Goal: Transaction & Acquisition: Book appointment/travel/reservation

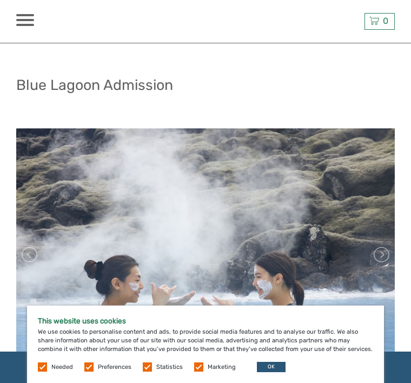
click at [274, 371] on button "OK" at bounding box center [271, 367] width 29 height 10
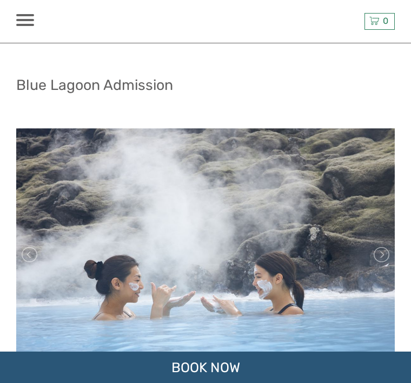
click at [384, 252] on link at bounding box center [380, 254] width 17 height 17
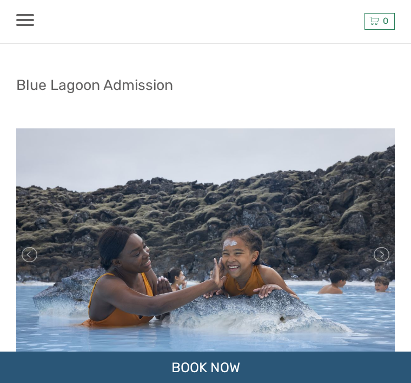
click at [376, 255] on link at bounding box center [380, 254] width 17 height 17
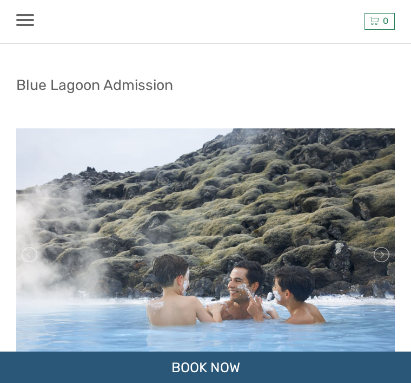
click at [379, 253] on link at bounding box center [380, 254] width 17 height 17
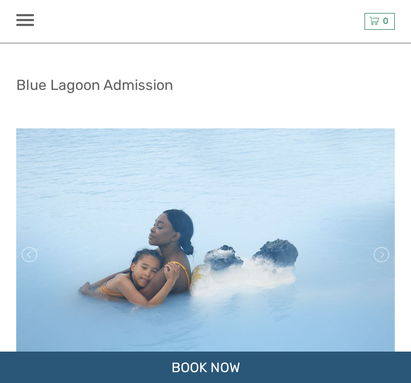
click at [382, 255] on link at bounding box center [380, 254] width 17 height 17
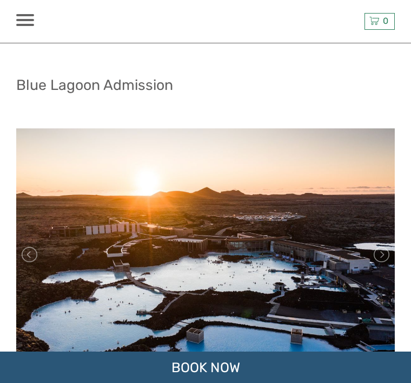
click at [219, 373] on div "BOOK NOW" at bounding box center [205, 366] width 411 height 31
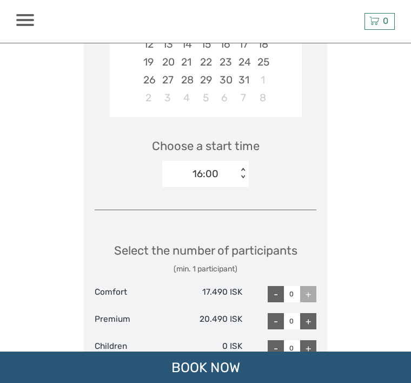
scroll to position [1143, 0]
click at [306, 286] on div "+" at bounding box center [308, 294] width 16 height 16
click at [304, 286] on div "+" at bounding box center [308, 294] width 16 height 16
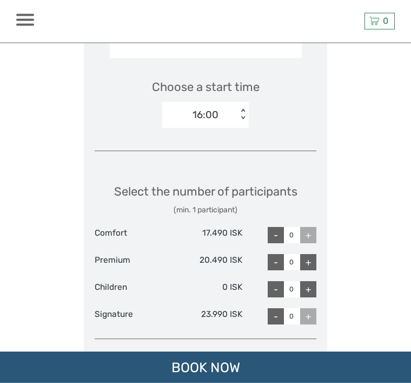
scroll to position [1208, 0]
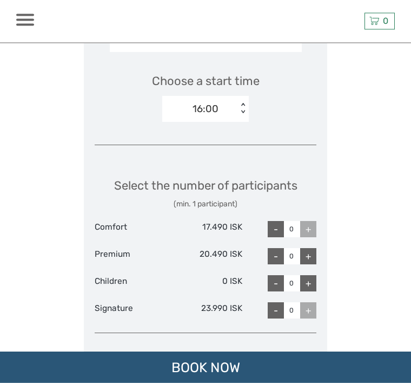
click at [308, 221] on div "+" at bounding box center [308, 229] width 16 height 16
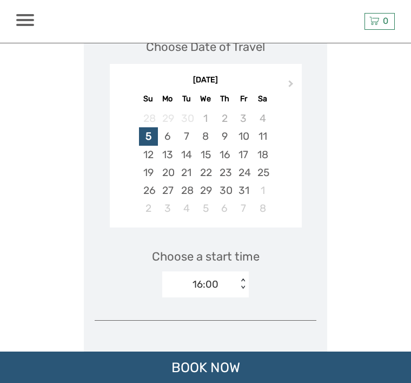
scroll to position [1009, 0]
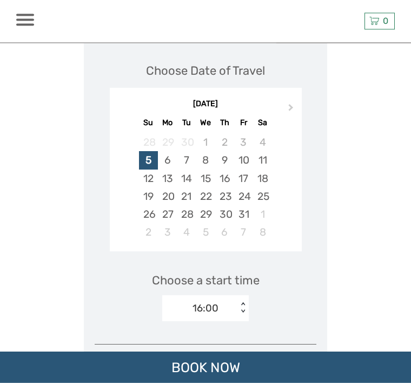
click at [202, 188] on div "22" at bounding box center [205, 197] width 19 height 18
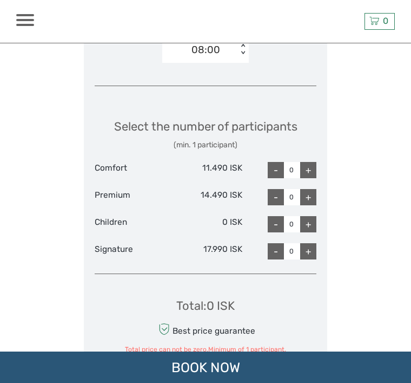
scroll to position [1267, 0]
click at [306, 162] on div "+" at bounding box center [308, 170] width 16 height 16
type input "1"
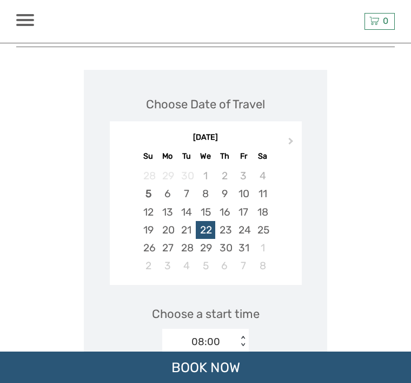
scroll to position [976, 0]
click at [288, 134] on button "Next Month" at bounding box center [292, 142] width 17 height 17
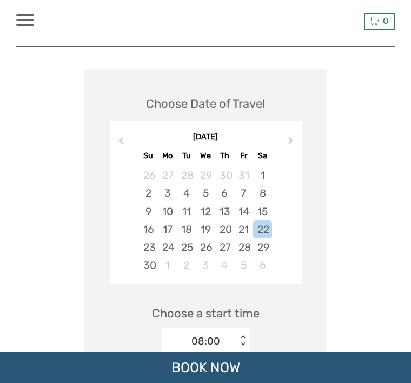
click at [288, 134] on button "Next Month" at bounding box center [292, 142] width 17 height 17
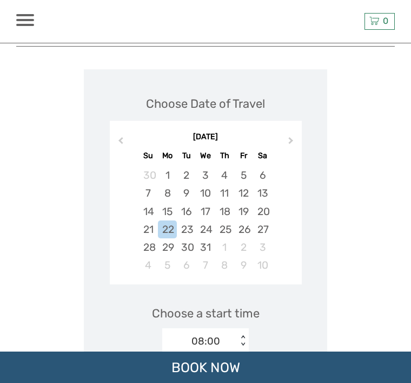
click at [298, 134] on button "Next Month" at bounding box center [292, 142] width 17 height 17
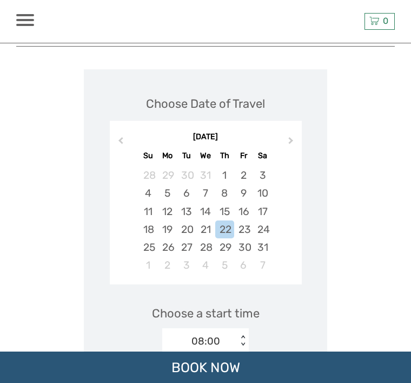
click at [298, 132] on div "[DATE]" at bounding box center [206, 137] width 192 height 11
click at [297, 134] on button "Next Month" at bounding box center [292, 142] width 17 height 17
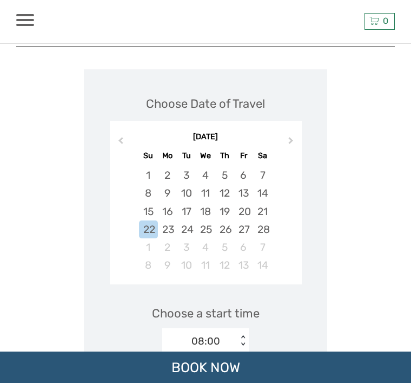
click at [297, 134] on button "Next Month" at bounding box center [292, 142] width 17 height 17
click at [294, 134] on button "Next Month" at bounding box center [292, 142] width 17 height 17
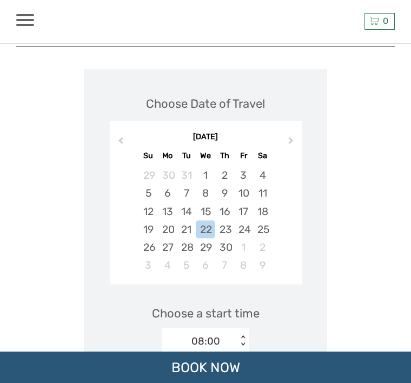
click at [294, 134] on button "Next Month" at bounding box center [292, 142] width 17 height 17
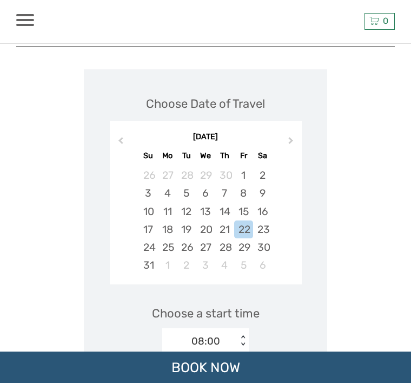
click at [296, 134] on button "Next Month" at bounding box center [292, 142] width 17 height 17
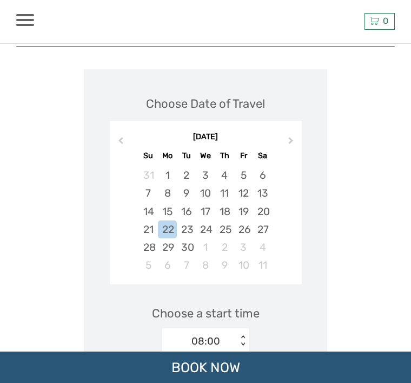
click at [292, 134] on button "Next Month" at bounding box center [292, 142] width 17 height 17
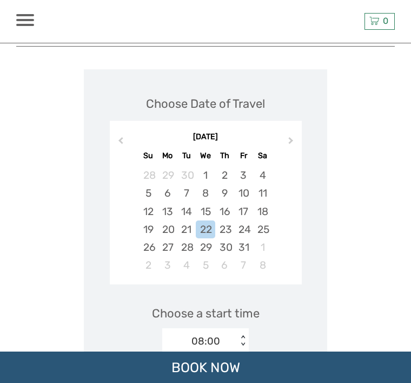
click at [292, 134] on button "Next Month" at bounding box center [292, 142] width 17 height 17
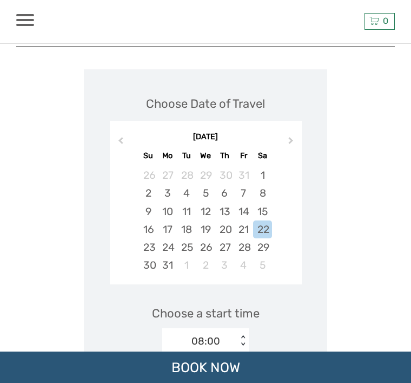
click at [295, 134] on button "Next Month" at bounding box center [292, 142] width 17 height 17
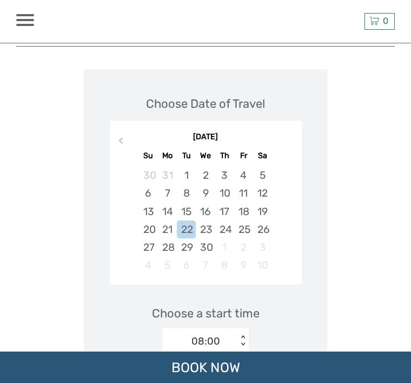
click at [206, 184] on div "9" at bounding box center [205, 193] width 19 height 18
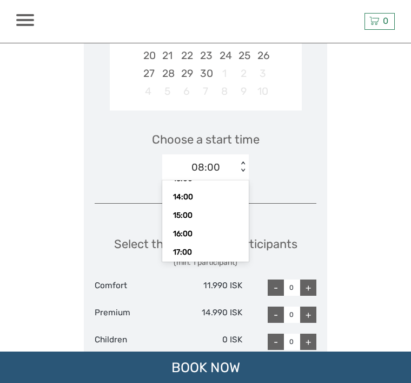
scroll to position [114, 0]
click at [183, 224] on div "16:00" at bounding box center [206, 233] width 76 height 18
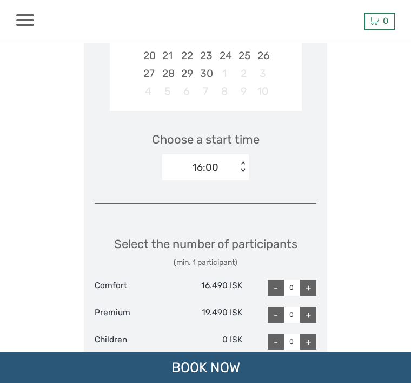
click at [304, 279] on div "+" at bounding box center [308, 287] width 16 height 16
click at [311, 279] on div "+" at bounding box center [308, 287] width 16 height 16
type input "2"
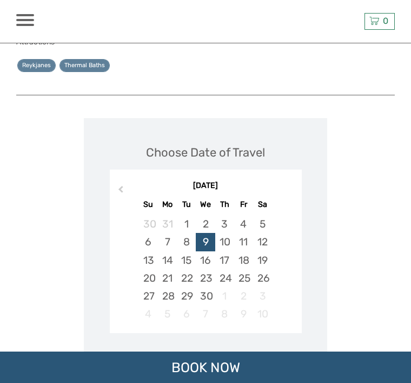
scroll to position [926, 0]
